Goal: Task Accomplishment & Management: Use online tool/utility

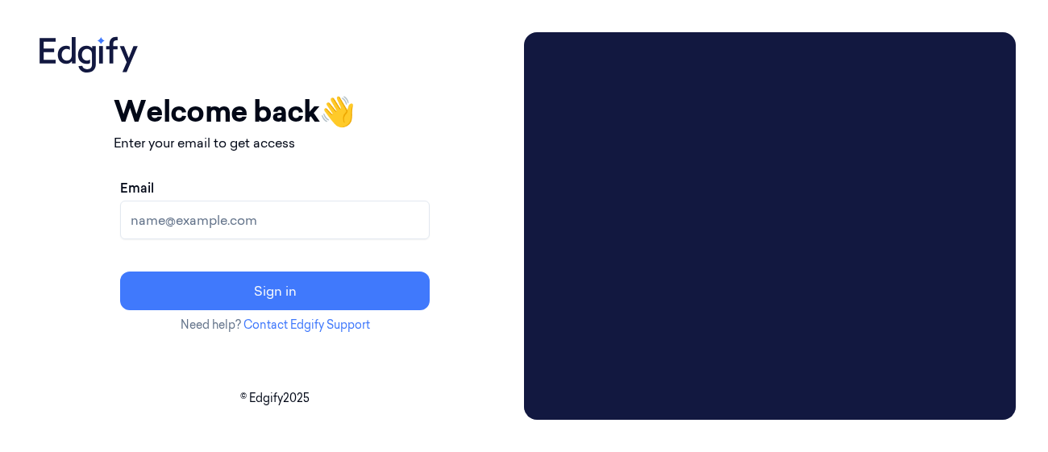
click at [309, 216] on input "Email" at bounding box center [275, 220] width 310 height 39
type input "moorman.marcus1@gmail.com"
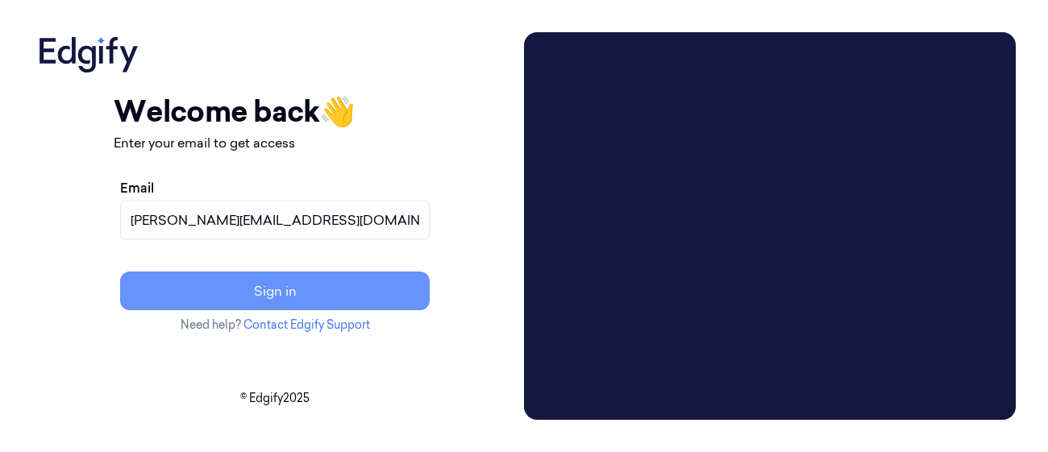
click at [328, 309] on button "Sign in" at bounding box center [275, 291] width 310 height 39
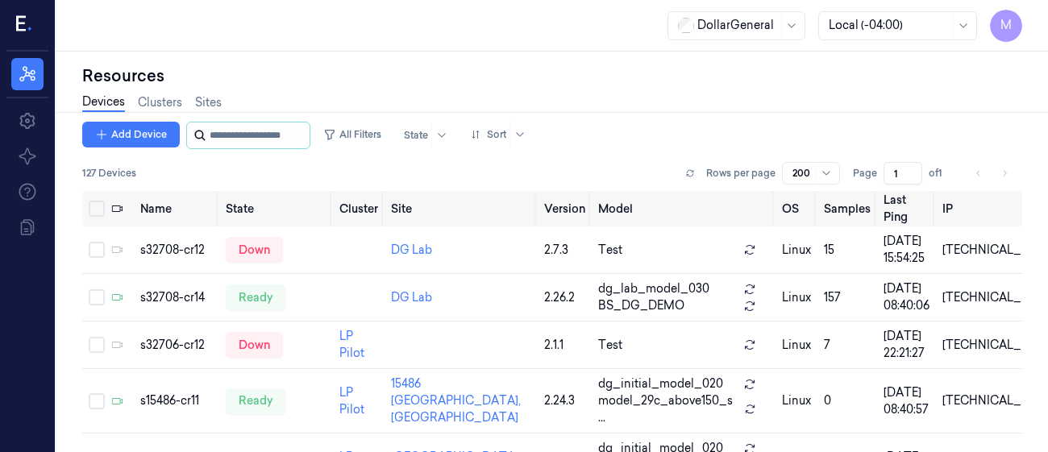
click at [257, 143] on input "string" at bounding box center [258, 136] width 97 height 26
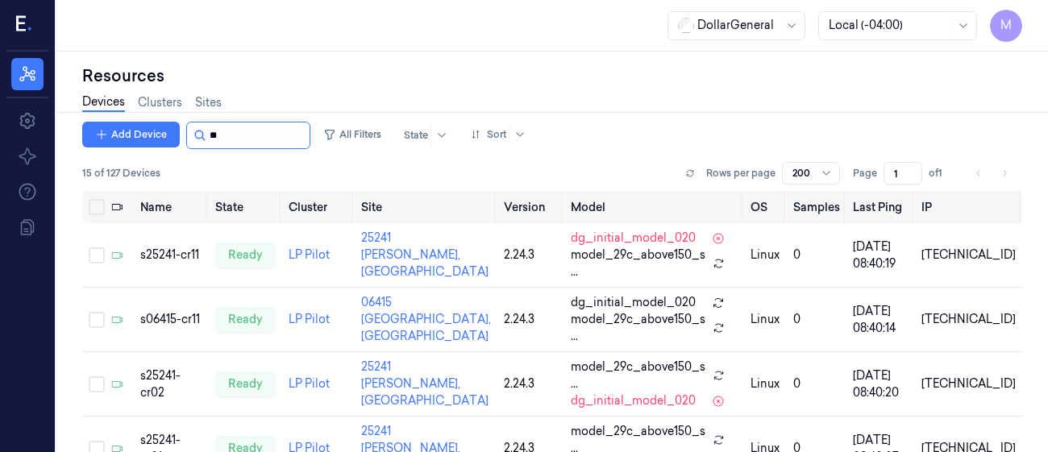
type input "*"
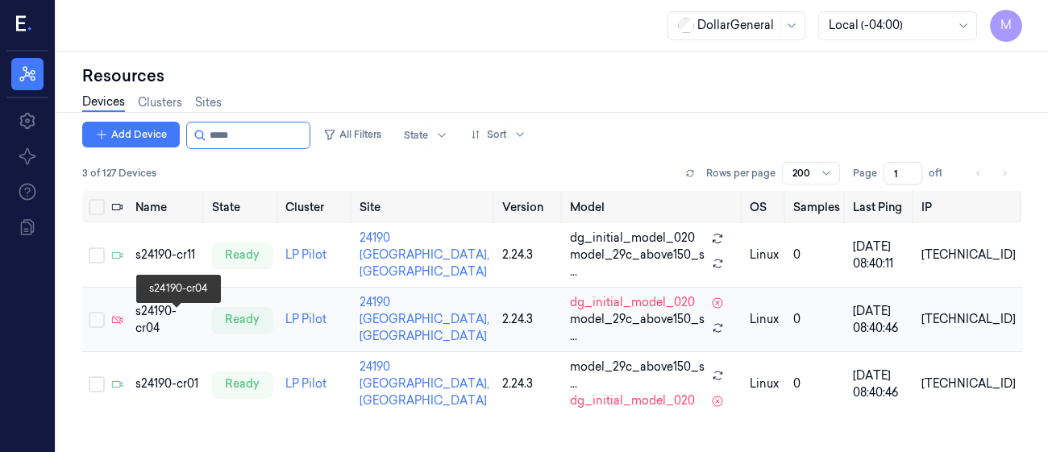
type input "*****"
click at [198, 317] on div "s24190-cr04" at bounding box center [166, 320] width 63 height 34
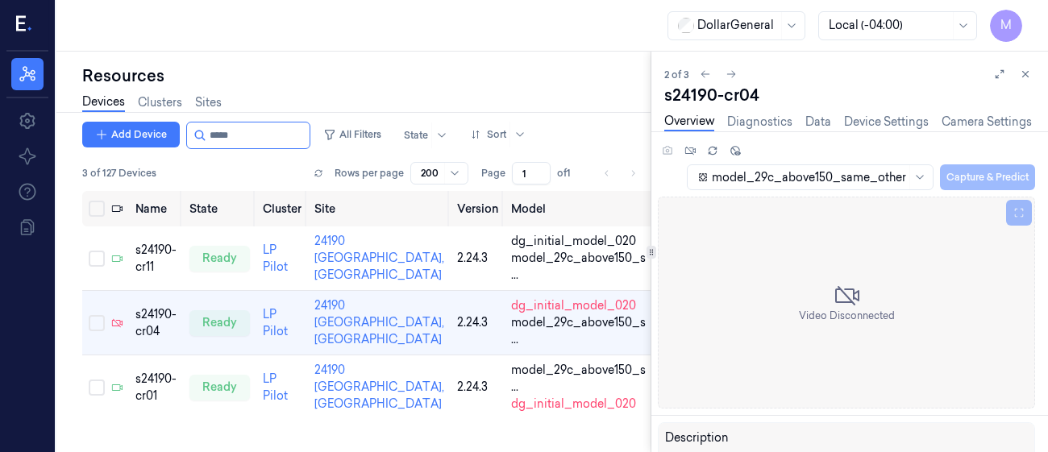
click at [534, 82] on div "Resources" at bounding box center [366, 76] width 568 height 23
click at [229, 266] on div "ready" at bounding box center [219, 259] width 60 height 26
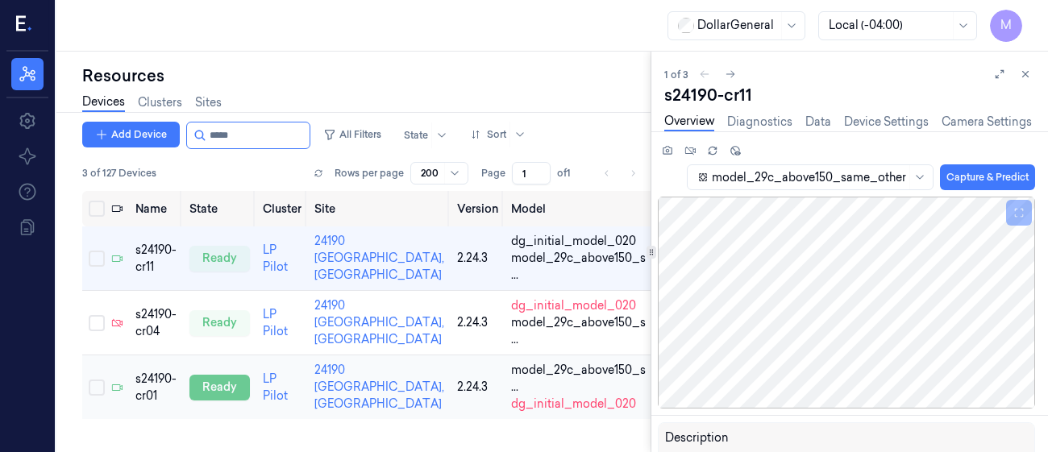
click at [223, 387] on div "ready" at bounding box center [219, 388] width 60 height 26
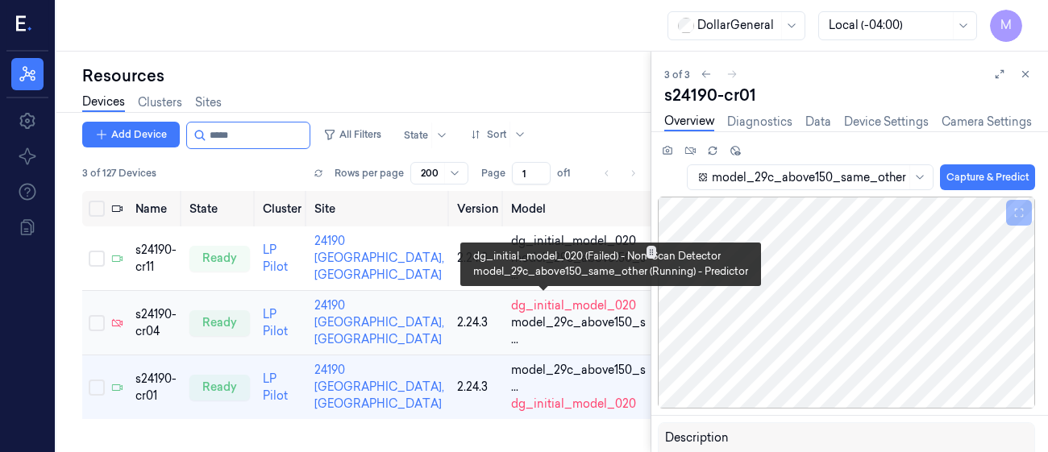
click at [653, 326] on icon at bounding box center [659, 331] width 12 height 13
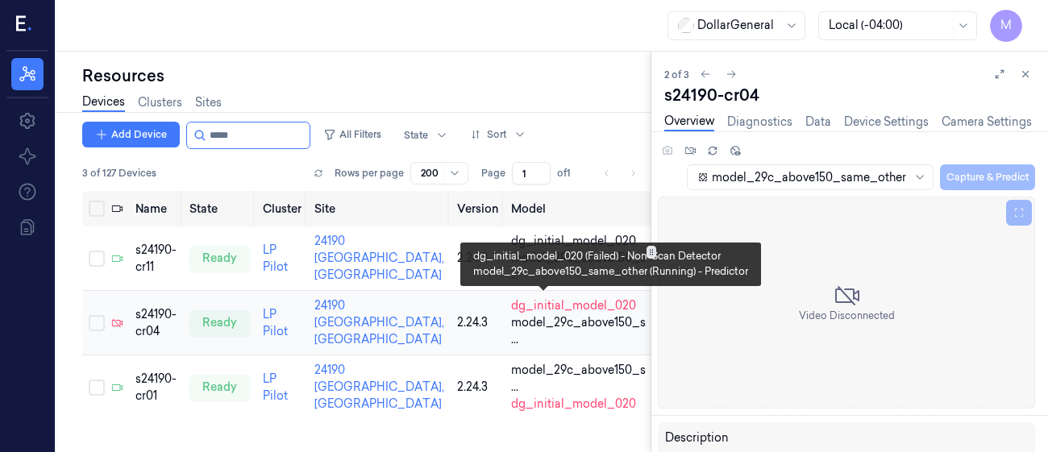
click at [653, 326] on icon at bounding box center [659, 331] width 12 height 13
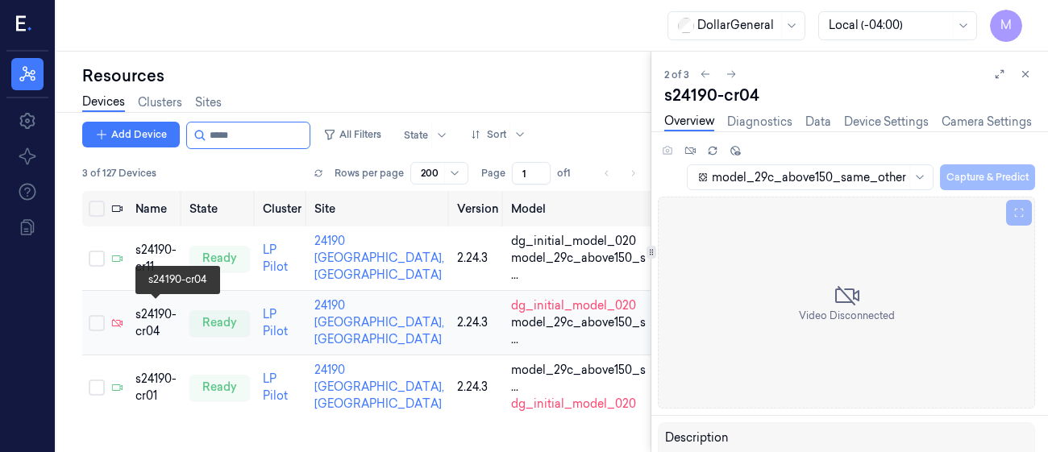
click at [137, 320] on div "s24190-cr04" at bounding box center [155, 323] width 41 height 34
click at [1026, 73] on icon at bounding box center [1026, 75] width 6 height 6
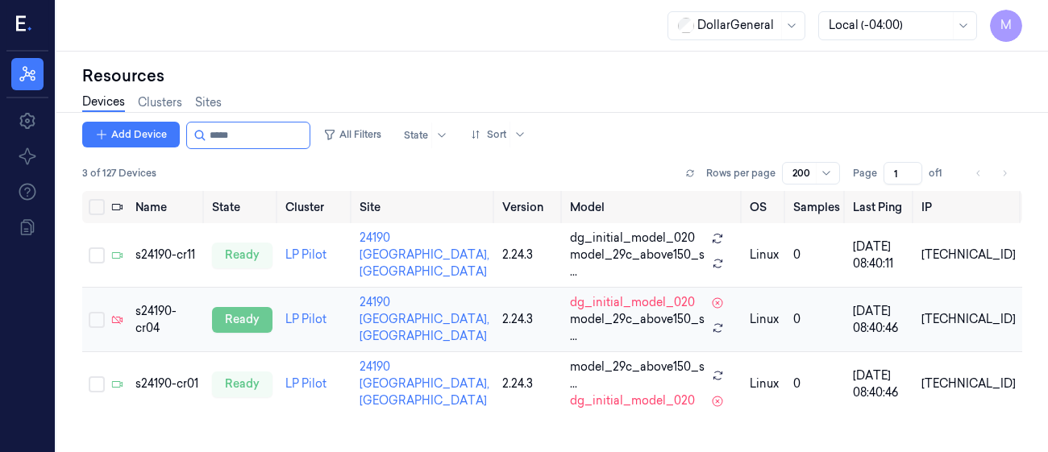
click at [258, 325] on div "ready" at bounding box center [242, 320] width 60 height 26
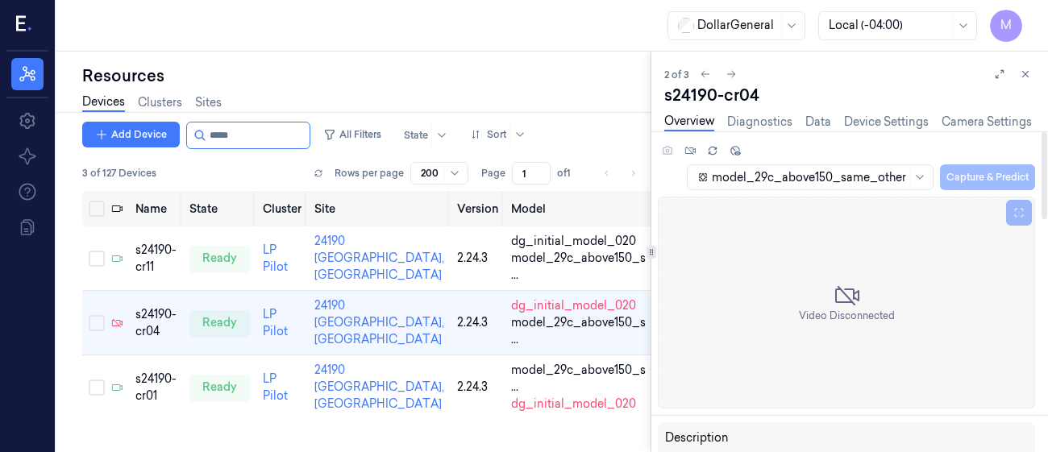
click at [986, 177] on div "model_29c_above150_same_other Capture & Predict" at bounding box center [860, 177] width 351 height 27
click at [839, 289] on icon at bounding box center [847, 296] width 26 height 26
click at [756, 123] on link "Diagnostics" at bounding box center [759, 122] width 65 height 19
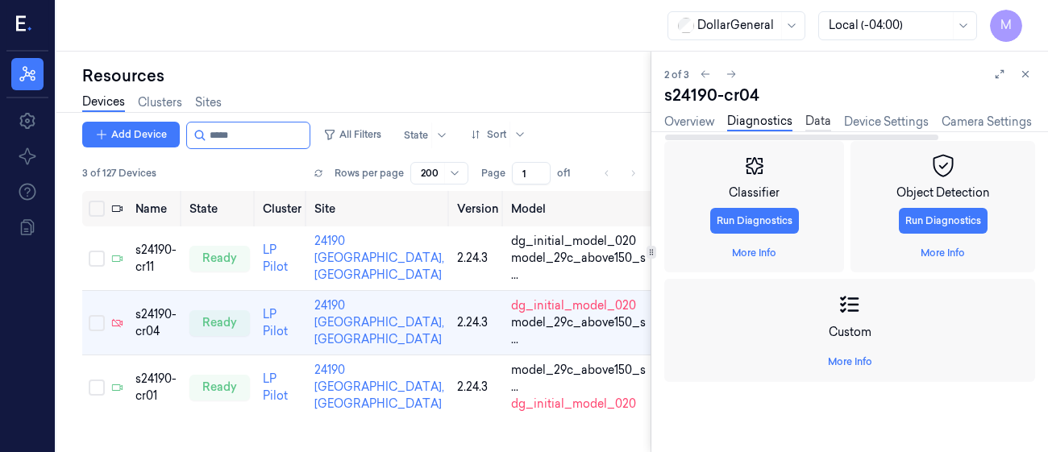
click at [822, 123] on link "Data" at bounding box center [819, 122] width 26 height 19
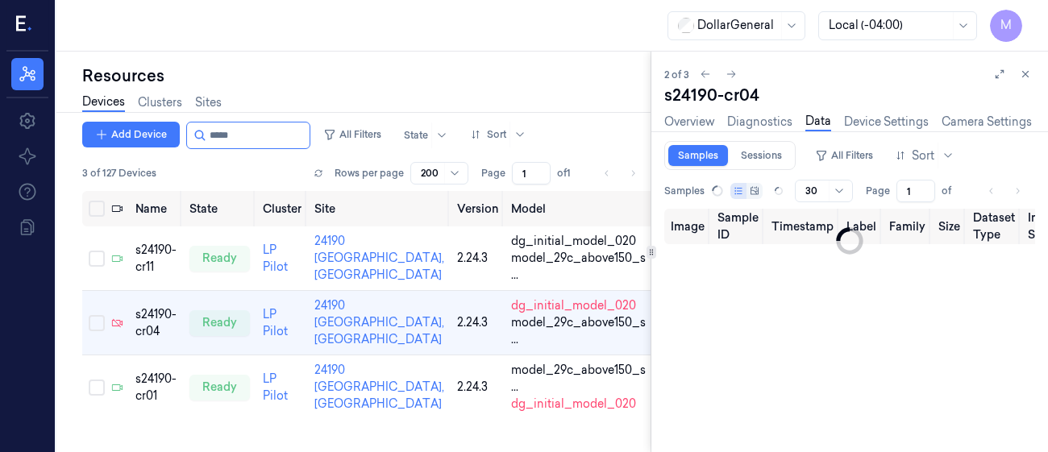
type input "0"
click at [877, 124] on link "Device Settings" at bounding box center [886, 122] width 85 height 19
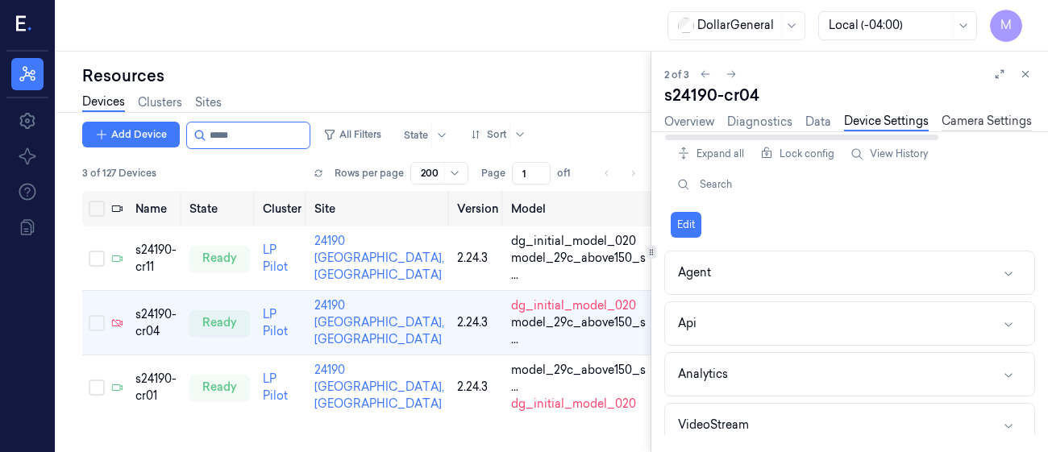
click at [947, 128] on link "Camera Settings" at bounding box center [987, 122] width 90 height 19
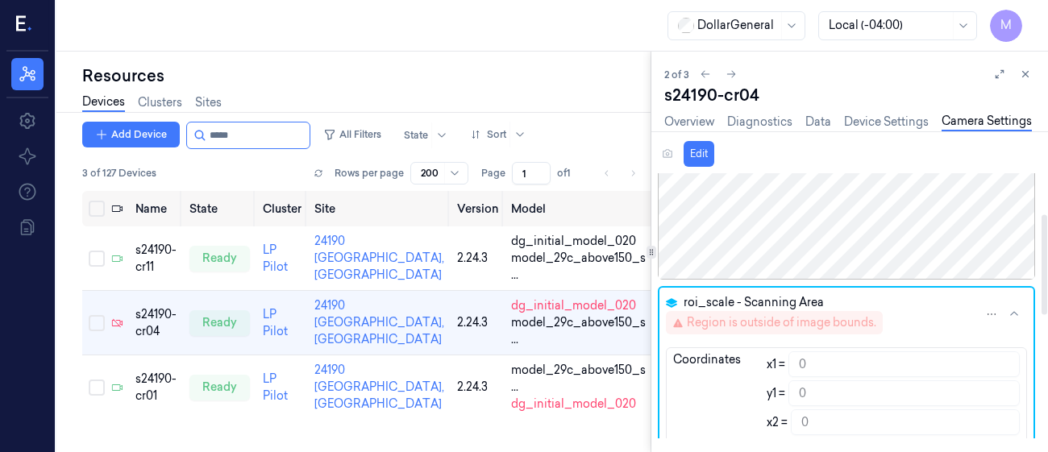
scroll to position [113, 0]
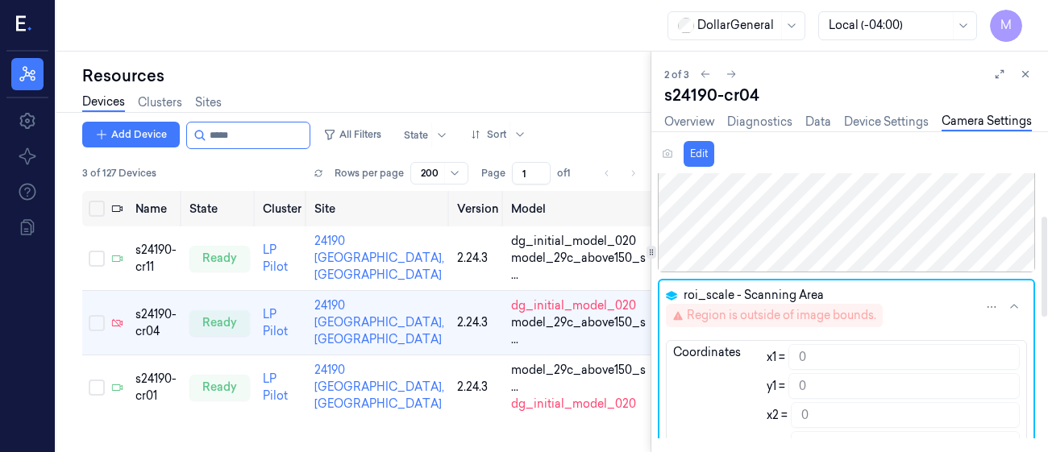
click at [820, 314] on div "Region is outside of image bounds." at bounding box center [781, 315] width 189 height 17
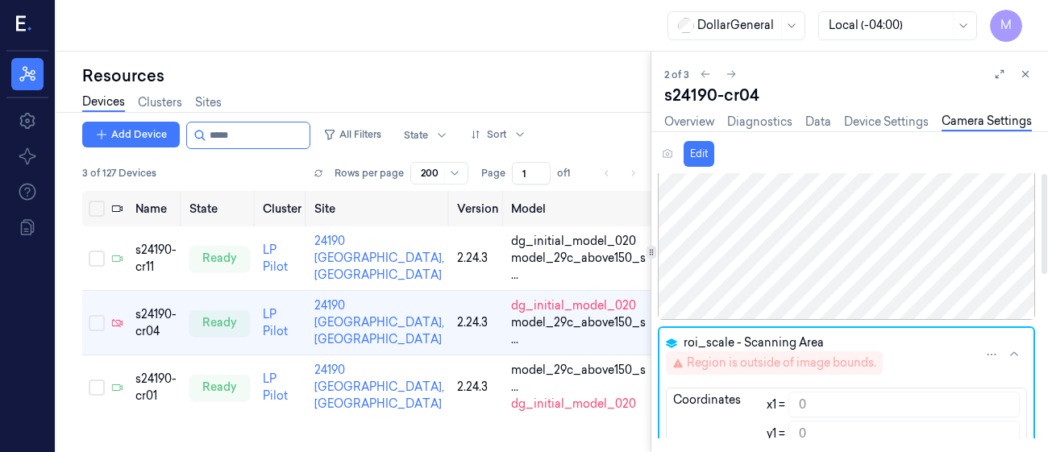
scroll to position [0, 0]
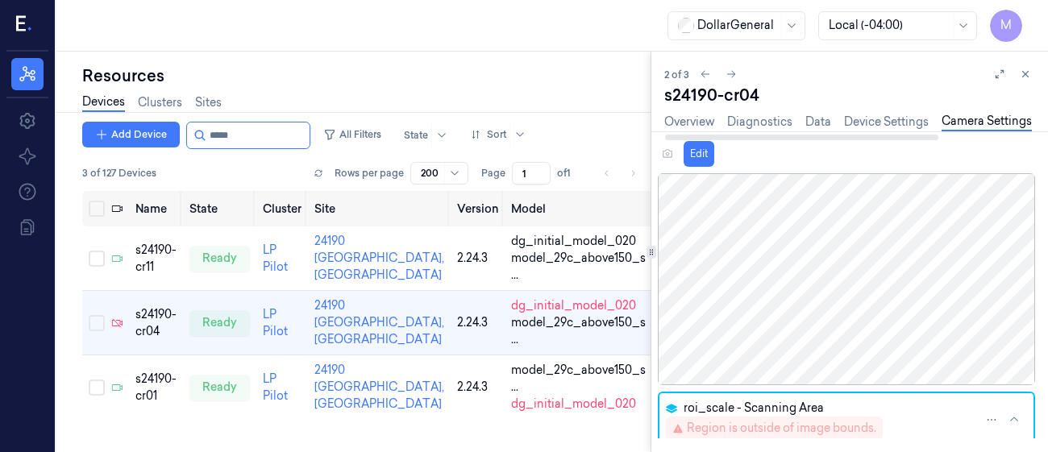
click at [721, 123] on div "Overview Diagnostics Data Device Settings Camera Settings Version History Logs" at bounding box center [915, 122] width 503 height 19
click at [705, 121] on link "Overview" at bounding box center [689, 122] width 50 height 19
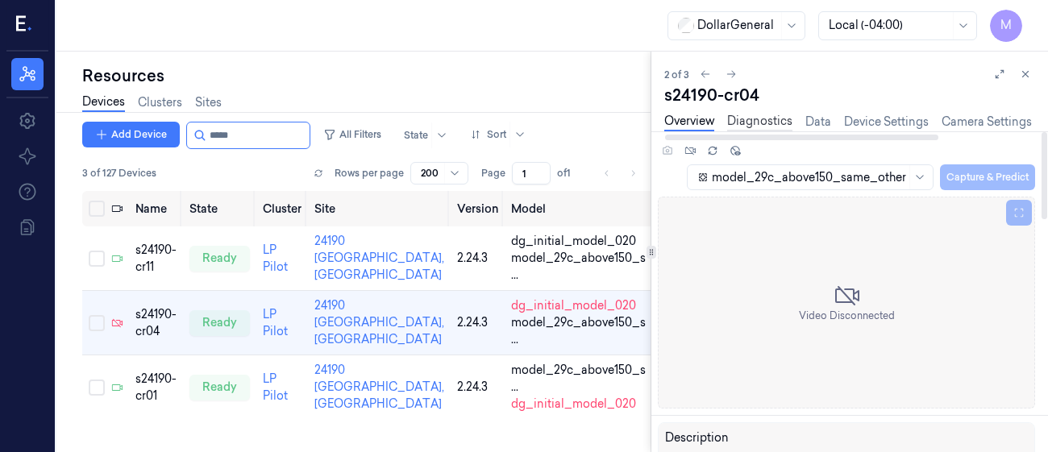
click at [763, 127] on link "Diagnostics" at bounding box center [759, 122] width 65 height 19
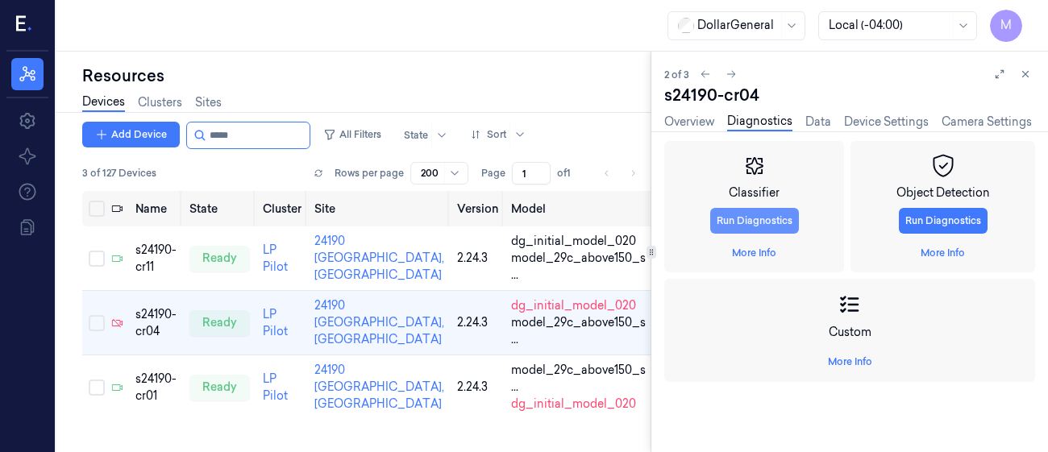
click at [774, 226] on button "Run Diagnostics" at bounding box center [754, 221] width 89 height 26
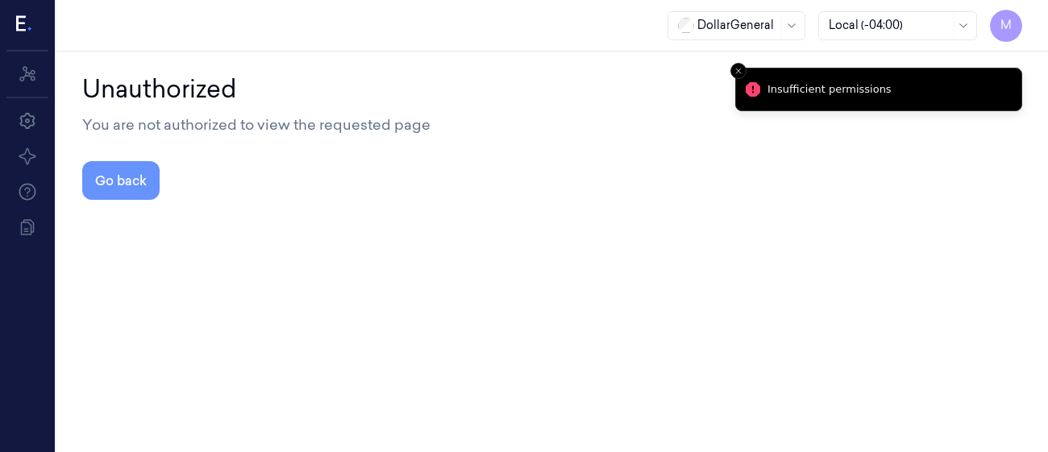
click at [104, 183] on button "Go back" at bounding box center [120, 180] width 77 height 39
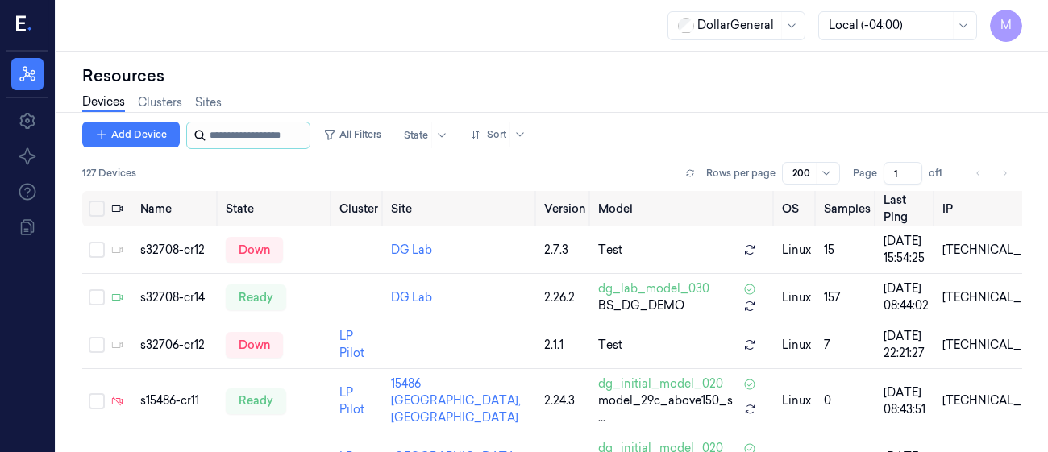
click at [269, 133] on input "string" at bounding box center [258, 136] width 97 height 26
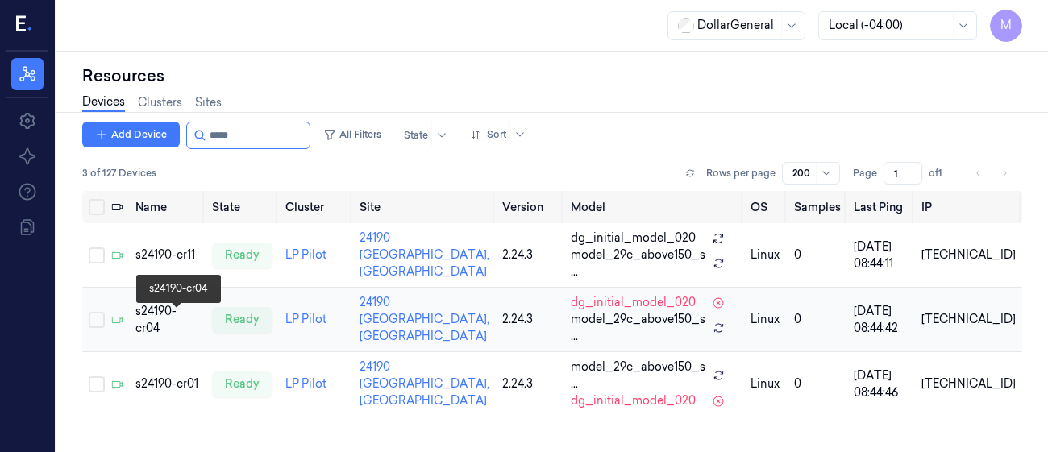
type input "*****"
click at [189, 322] on div "s24190-cr04" at bounding box center [166, 320] width 63 height 34
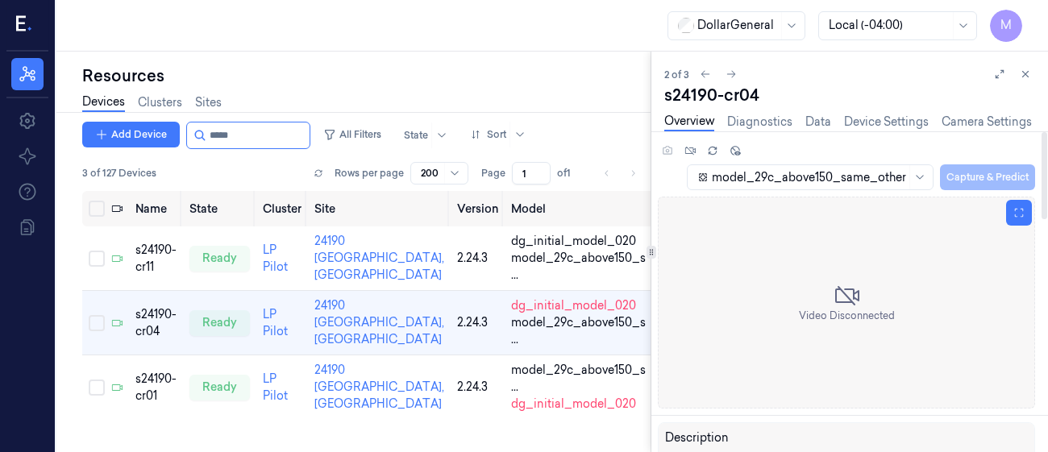
click at [850, 304] on icon at bounding box center [847, 296] width 26 height 26
click at [964, 178] on div "model_29c_above150_same_other Capture & Predict" at bounding box center [860, 177] width 351 height 27
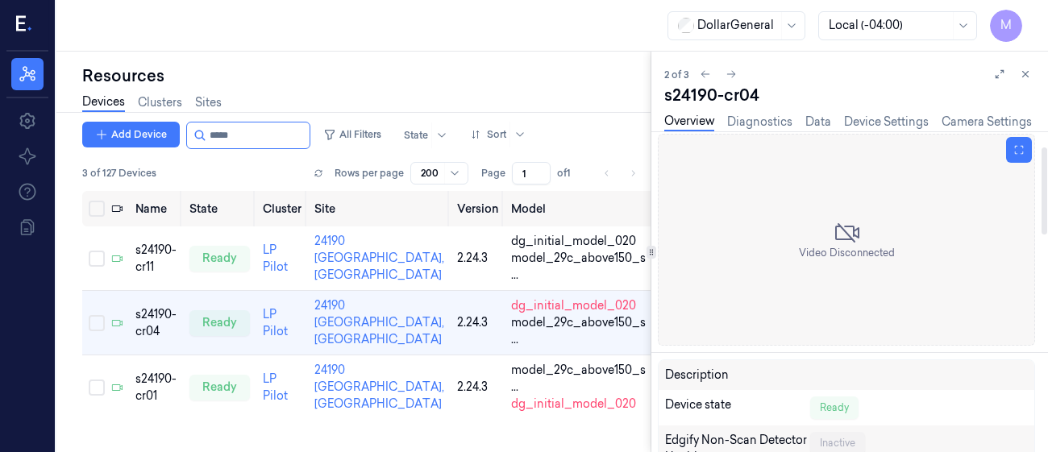
scroll to position [65, 0]
click at [1028, 74] on icon at bounding box center [1025, 74] width 11 height 11
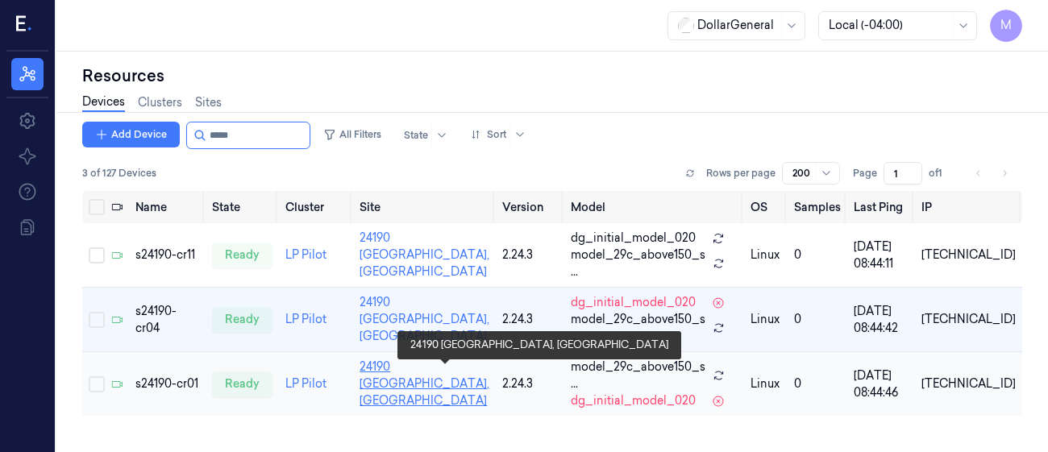
click at [409, 381] on link "24190 [GEOGRAPHIC_DATA], [GEOGRAPHIC_DATA]" at bounding box center [425, 384] width 130 height 48
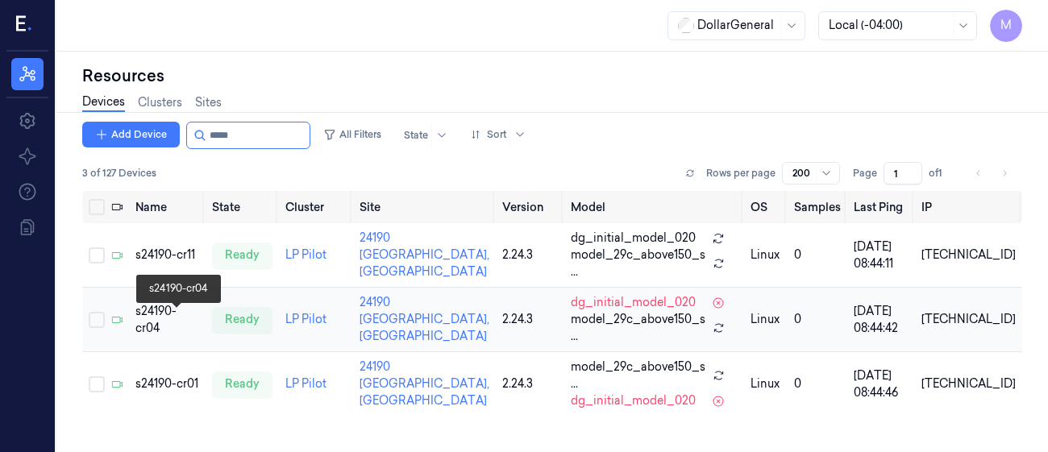
click at [172, 316] on div "s24190-cr04" at bounding box center [166, 320] width 63 height 34
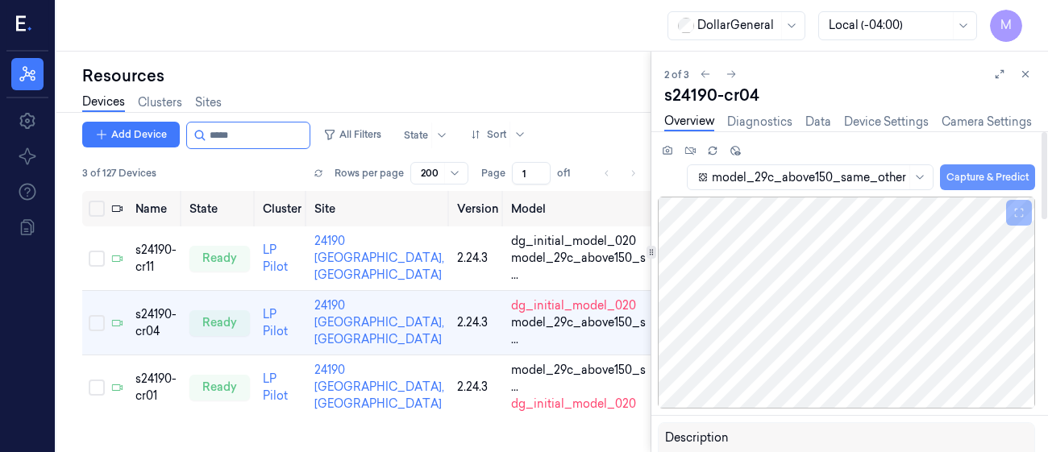
click at [985, 181] on button "Capture & Predict" at bounding box center [987, 177] width 95 height 26
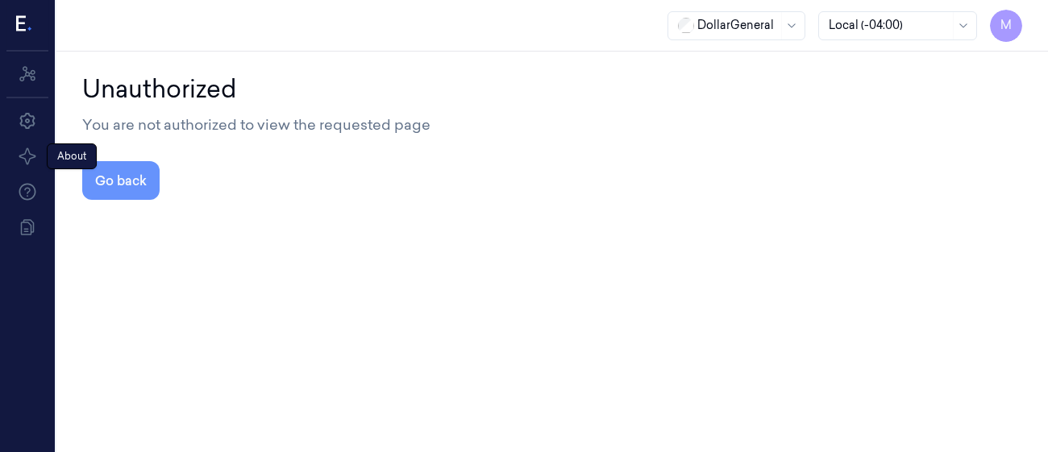
click at [105, 171] on button "Go back" at bounding box center [120, 180] width 77 height 39
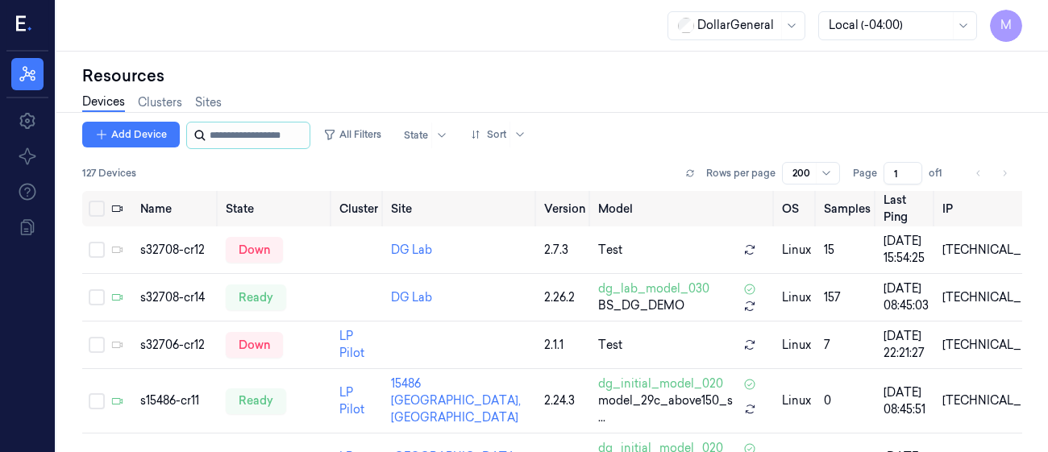
click at [263, 133] on input "string" at bounding box center [258, 136] width 97 height 26
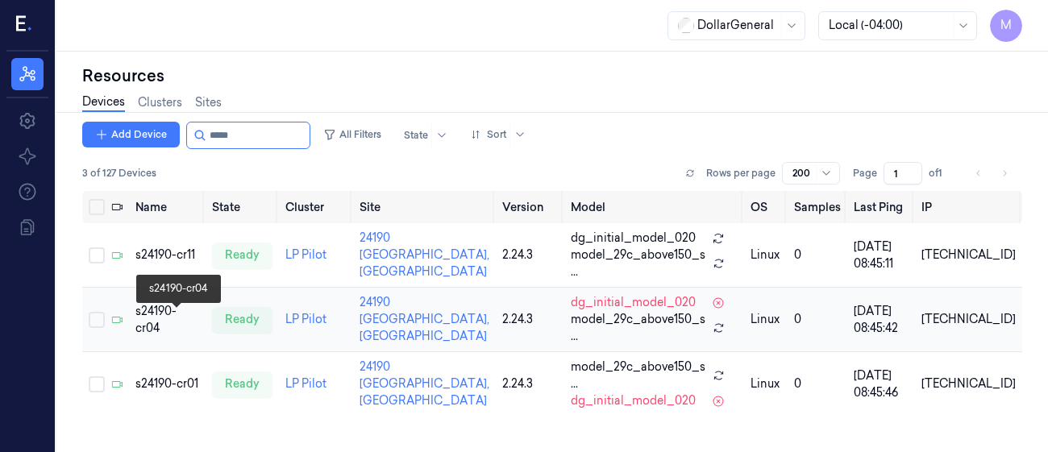
type input "*****"
click at [194, 327] on div "s24190-cr04" at bounding box center [166, 320] width 63 height 34
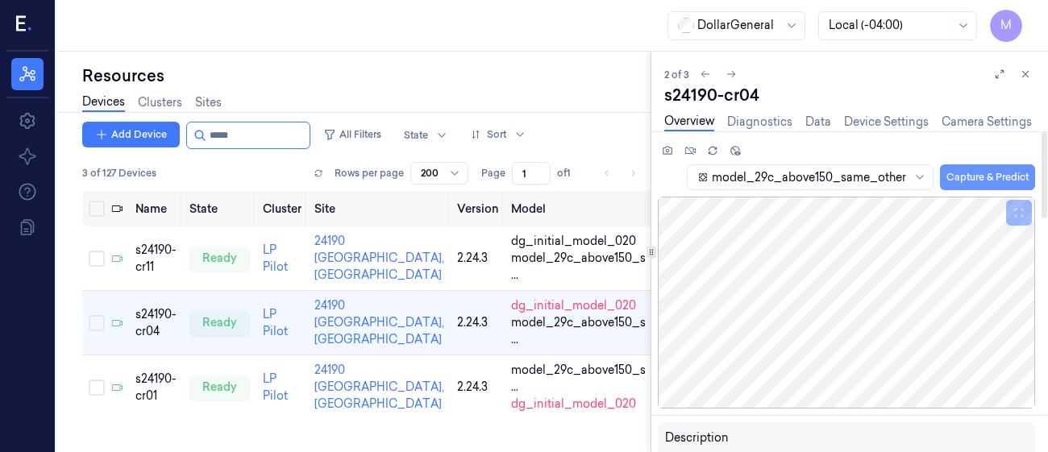
click at [970, 169] on button "Capture & Predict" at bounding box center [987, 177] width 95 height 26
click at [926, 273] on div at bounding box center [846, 303] width 377 height 212
click at [873, 268] on div at bounding box center [846, 303] width 377 height 212
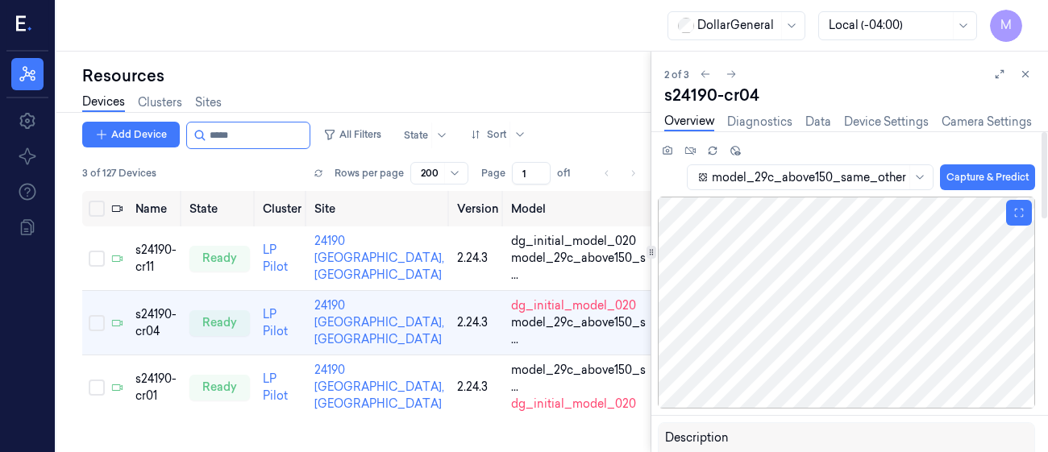
click at [873, 268] on div at bounding box center [846, 303] width 377 height 212
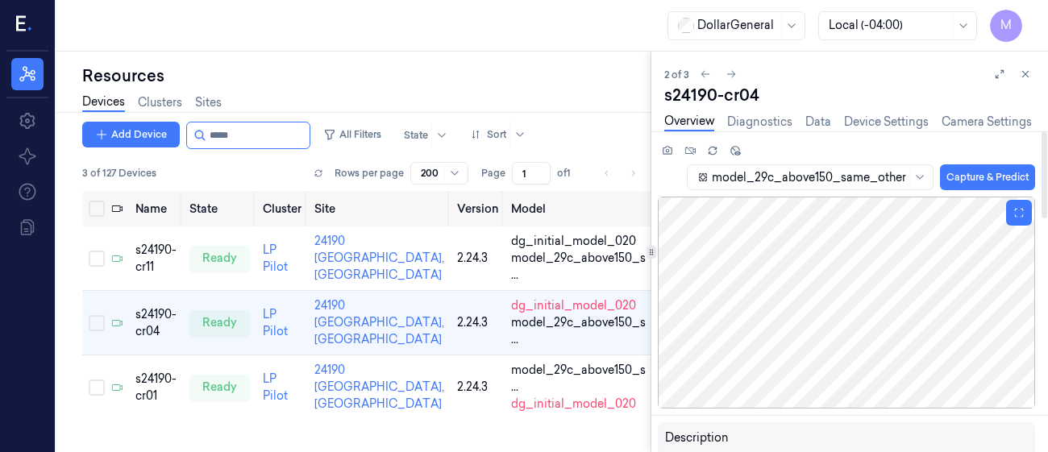
click at [873, 268] on div at bounding box center [846, 303] width 377 height 212
click at [870, 342] on div at bounding box center [846, 303] width 377 height 212
click at [837, 355] on div at bounding box center [846, 303] width 377 height 212
click at [923, 349] on div at bounding box center [846, 303] width 377 height 212
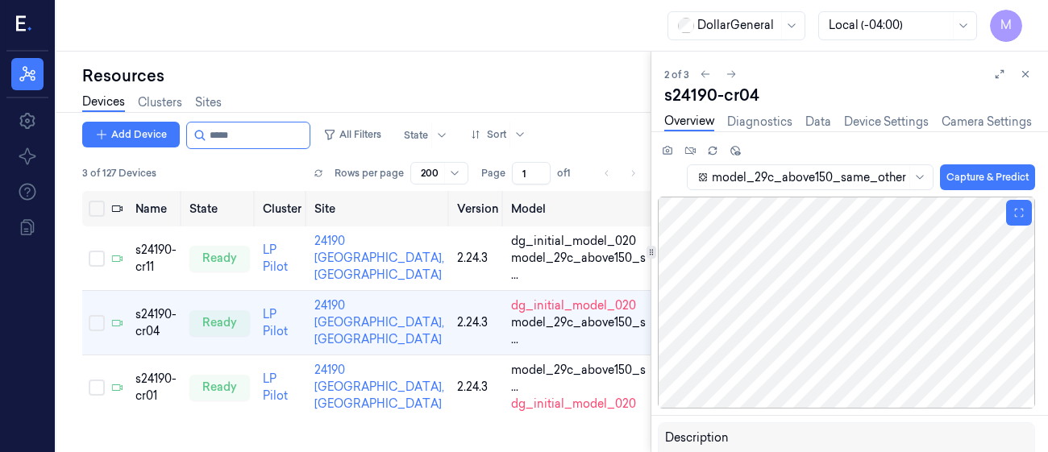
click at [848, 306] on div at bounding box center [846, 303] width 377 height 212
click at [851, 319] on div at bounding box center [846, 303] width 377 height 212
click at [868, 339] on div at bounding box center [846, 303] width 377 height 212
click at [827, 322] on div at bounding box center [846, 303] width 377 height 212
click at [834, 327] on div at bounding box center [846, 303] width 377 height 212
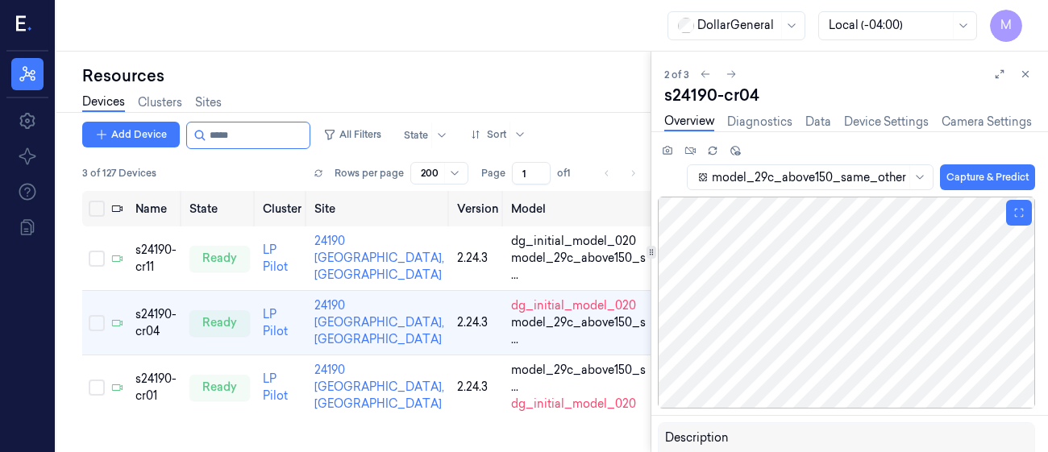
click at [856, 336] on div at bounding box center [846, 303] width 377 height 212
click at [836, 320] on div at bounding box center [846, 303] width 377 height 212
click at [784, 339] on div at bounding box center [846, 303] width 377 height 212
click at [834, 316] on div at bounding box center [846, 303] width 377 height 212
click at [1031, 81] on div at bounding box center [1012, 74] width 45 height 19
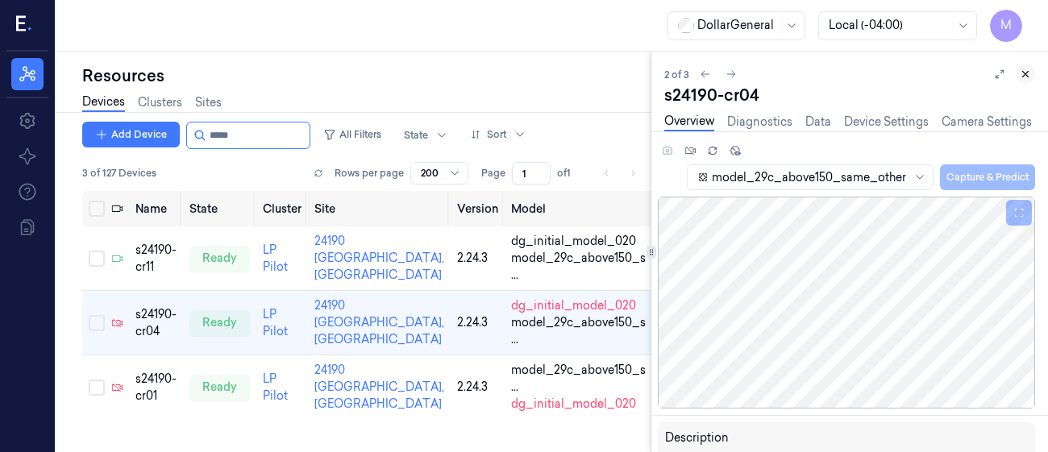
click at [1026, 78] on icon at bounding box center [1025, 74] width 11 height 11
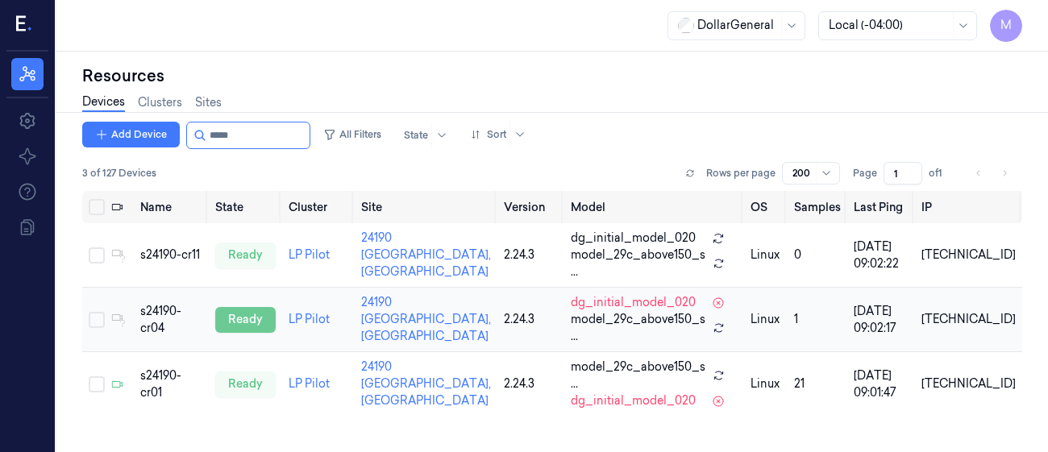
click at [260, 313] on div "ready" at bounding box center [245, 320] width 60 height 26
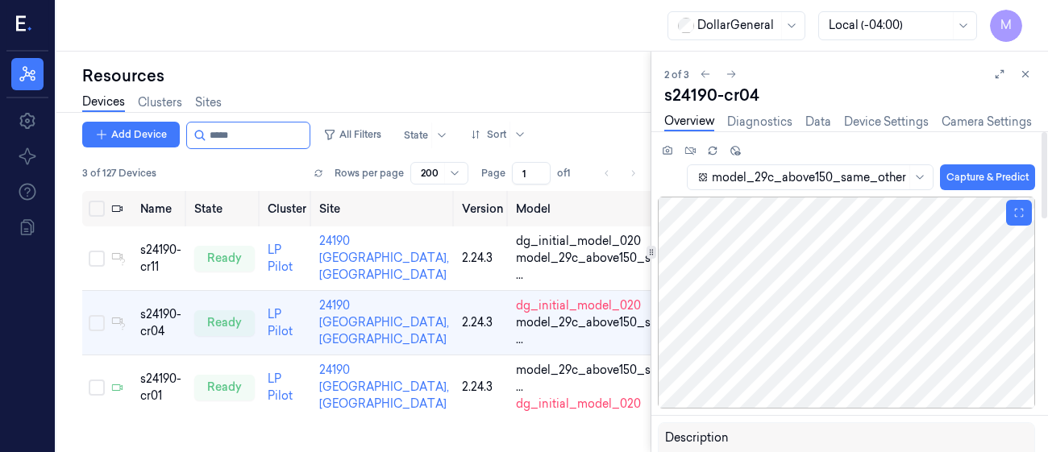
click at [879, 324] on div at bounding box center [846, 303] width 377 height 212
click at [933, 377] on div at bounding box center [846, 303] width 377 height 212
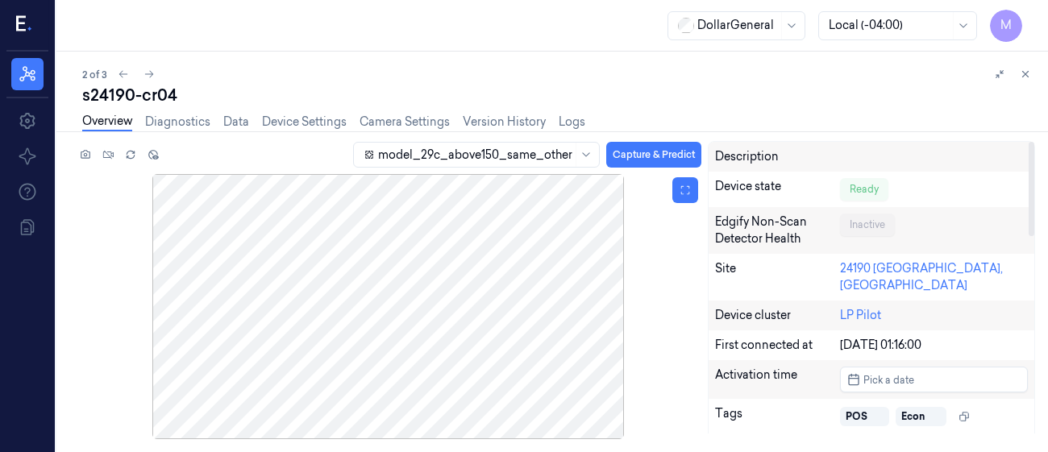
click at [292, 295] on div at bounding box center [389, 306] width 626 height 265
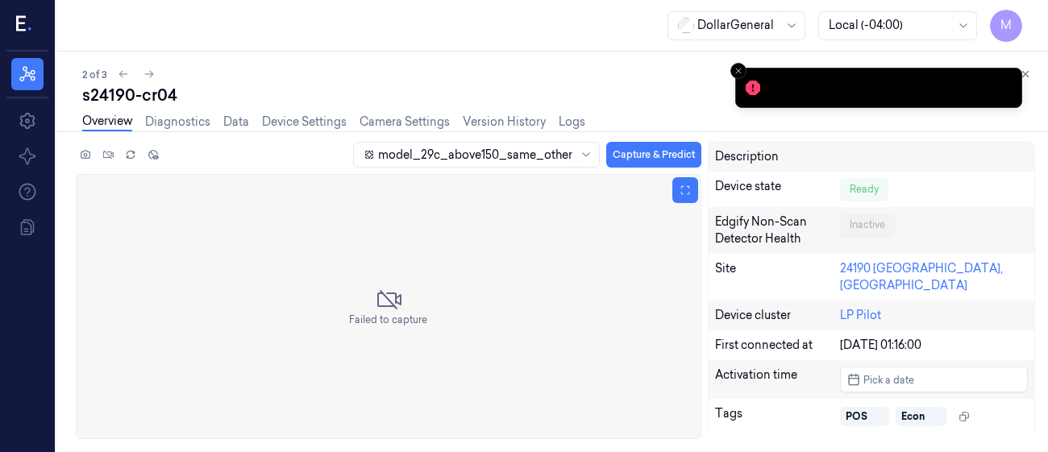
click at [484, 320] on div "Failed to capture" at bounding box center [389, 306] width 626 height 265
click at [734, 68] on icon "Close toast" at bounding box center [739, 71] width 10 height 10
